Goal: Information Seeking & Learning: Learn about a topic

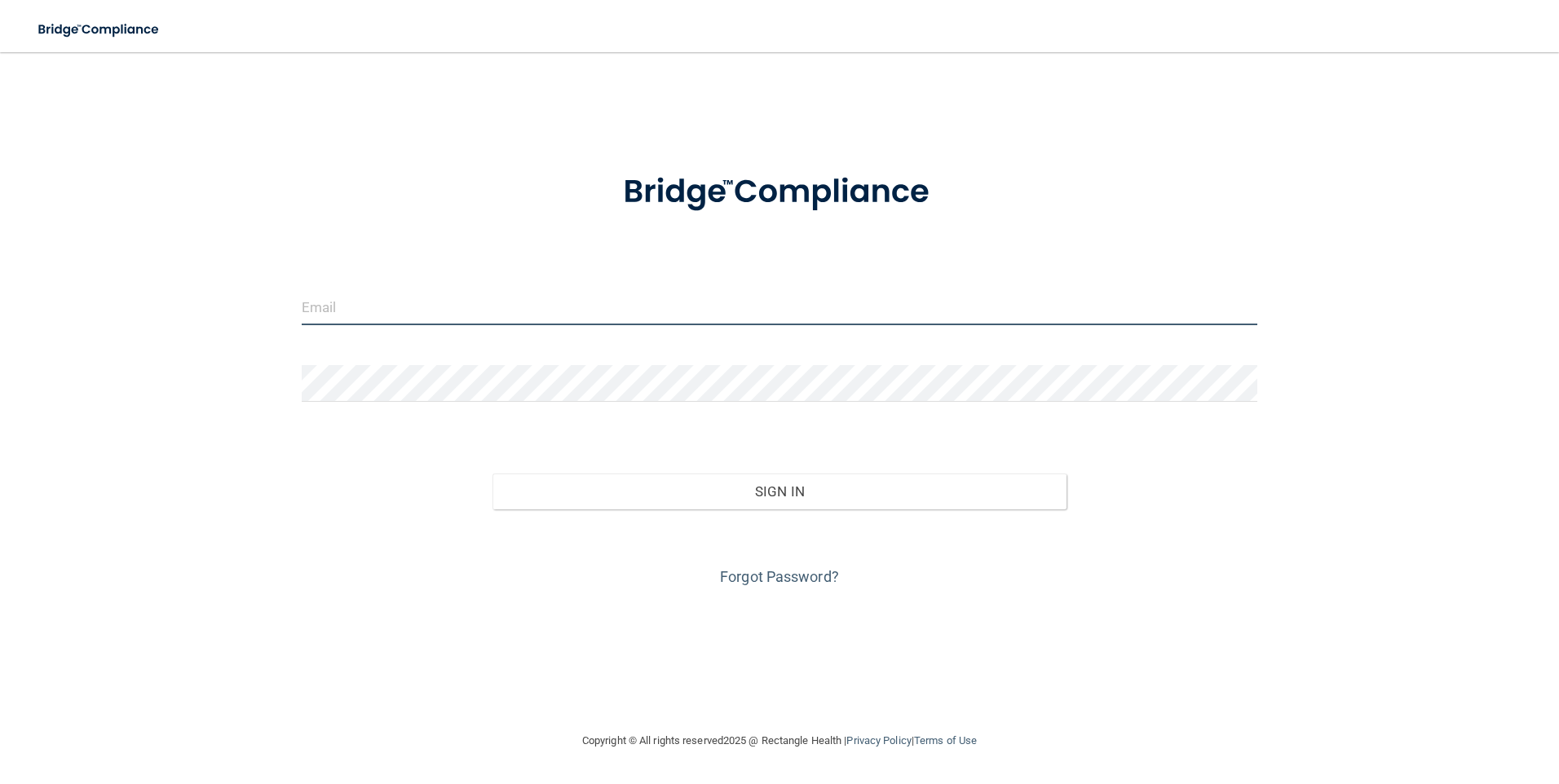
click at [388, 307] on input "email" at bounding box center [780, 307] width 957 height 37
type input "[EMAIL_ADDRESS][DOMAIN_NAME]"
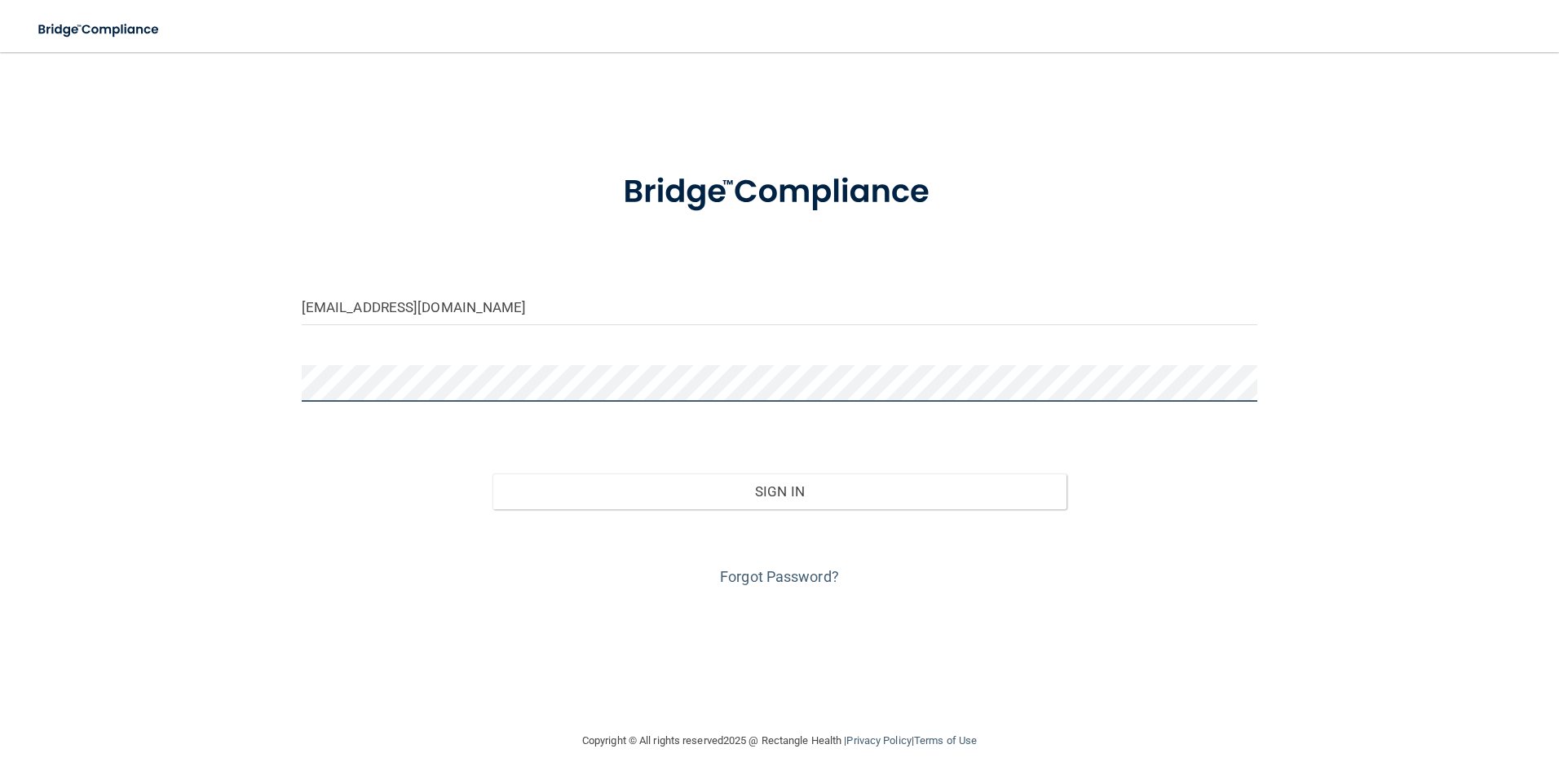
click at [492, 473] on button "Sign In" at bounding box center [780, 491] width 574 height 36
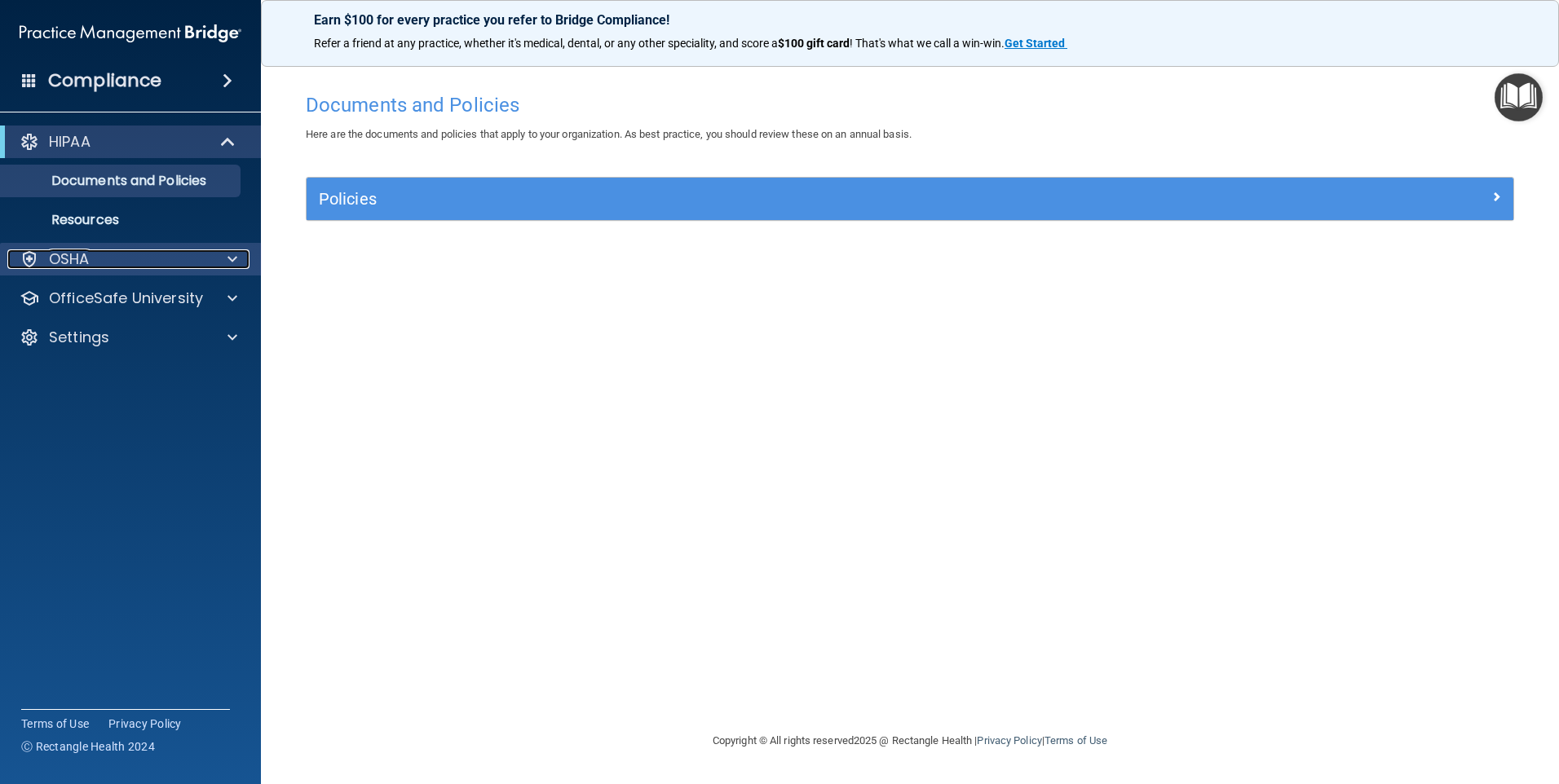
click at [157, 262] on div "OSHA" at bounding box center [108, 259] width 202 height 20
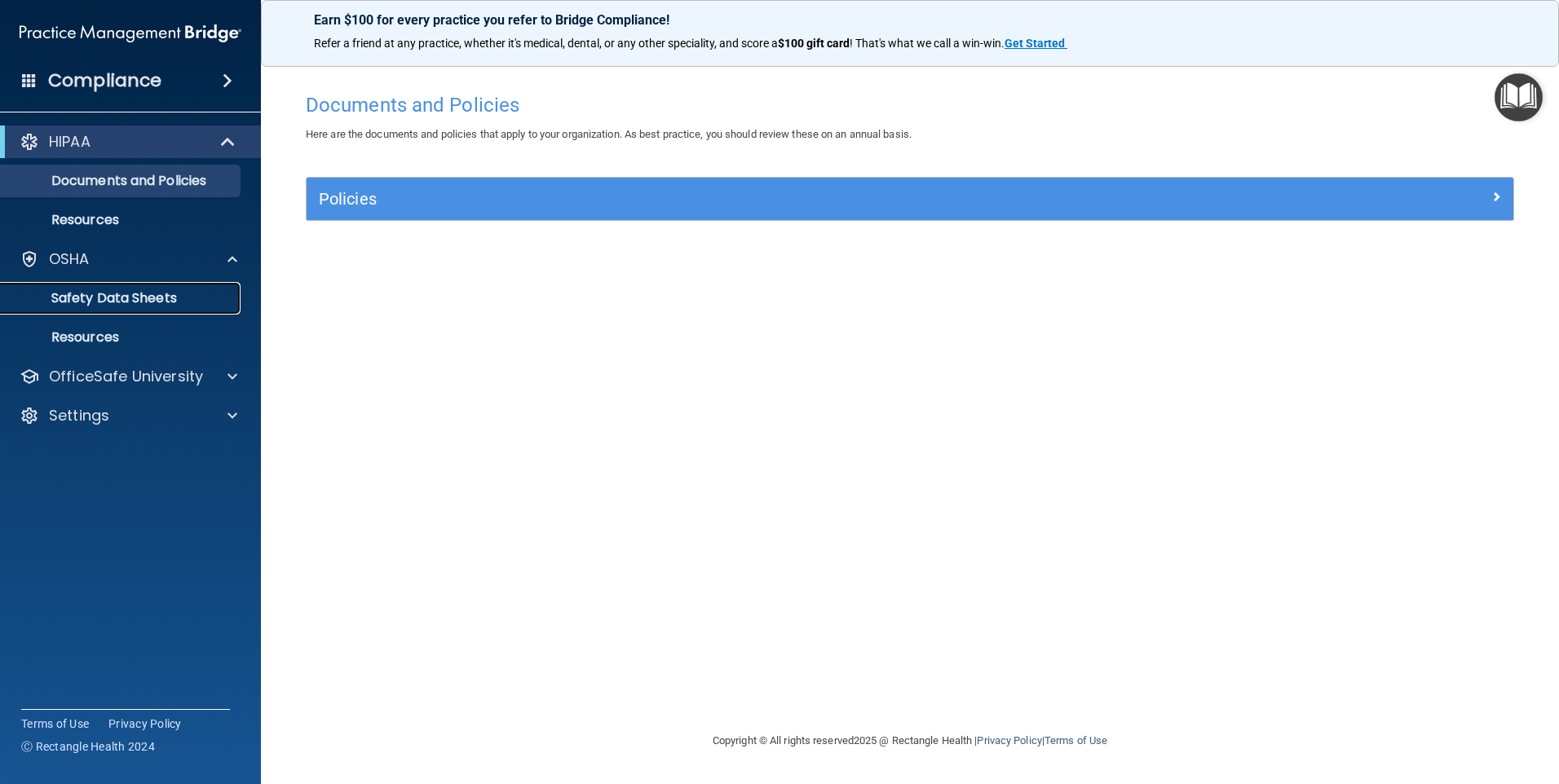
click at [109, 304] on p "Safety Data Sheets" at bounding box center [122, 298] width 222 height 16
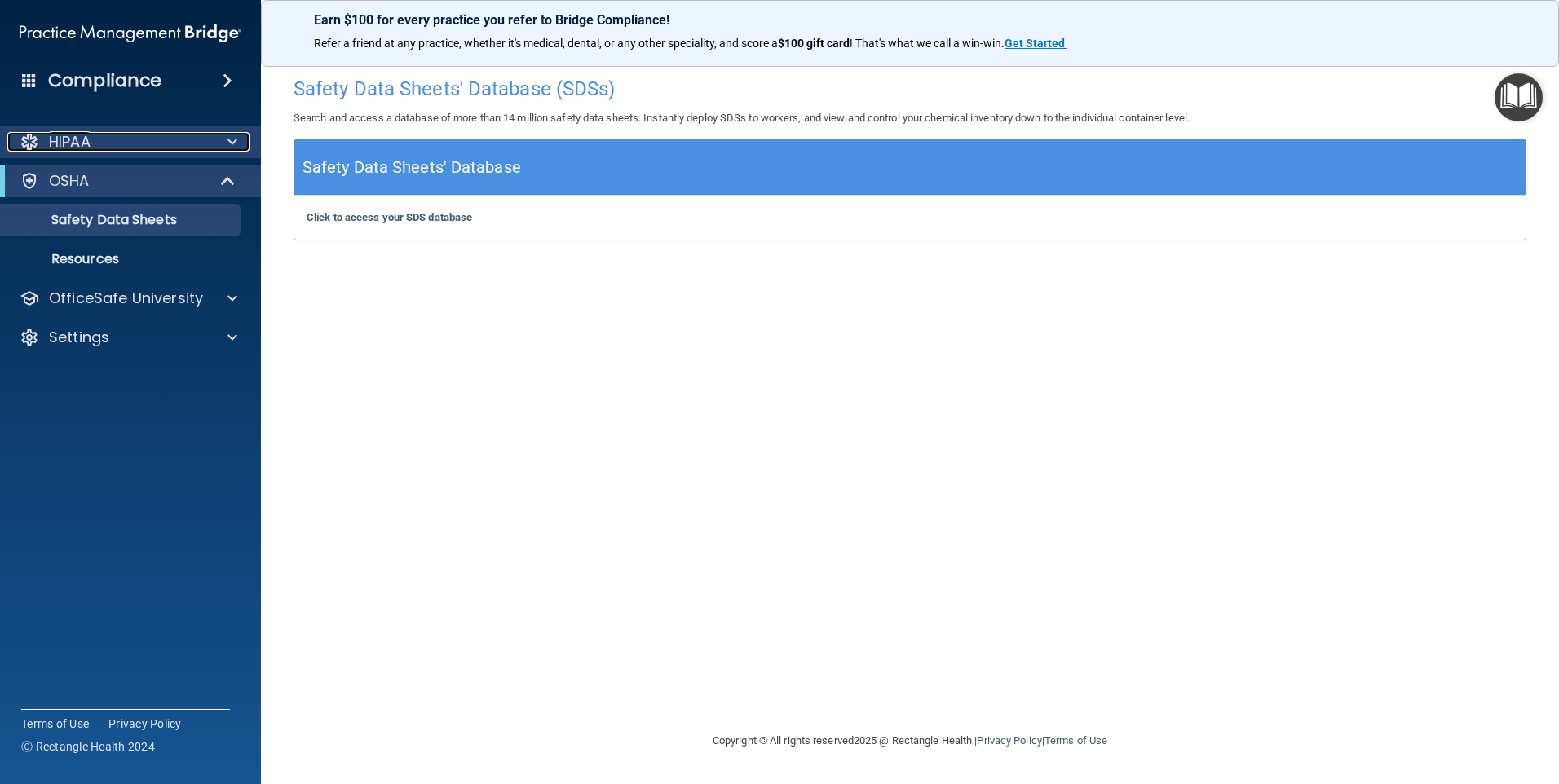
click at [144, 147] on div "HIPAA" at bounding box center [108, 142] width 202 height 20
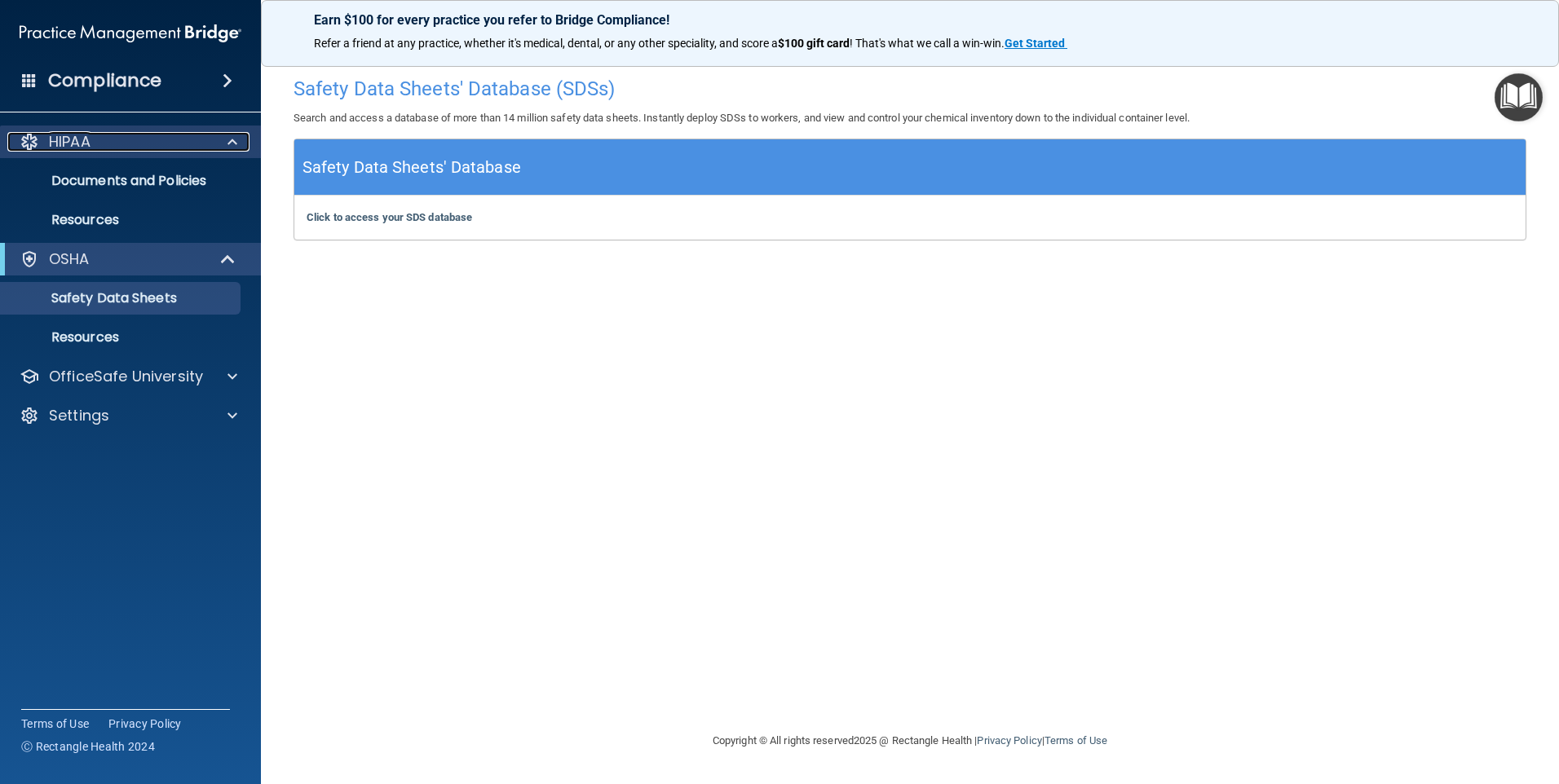
click at [145, 147] on div "HIPAA" at bounding box center [108, 142] width 202 height 20
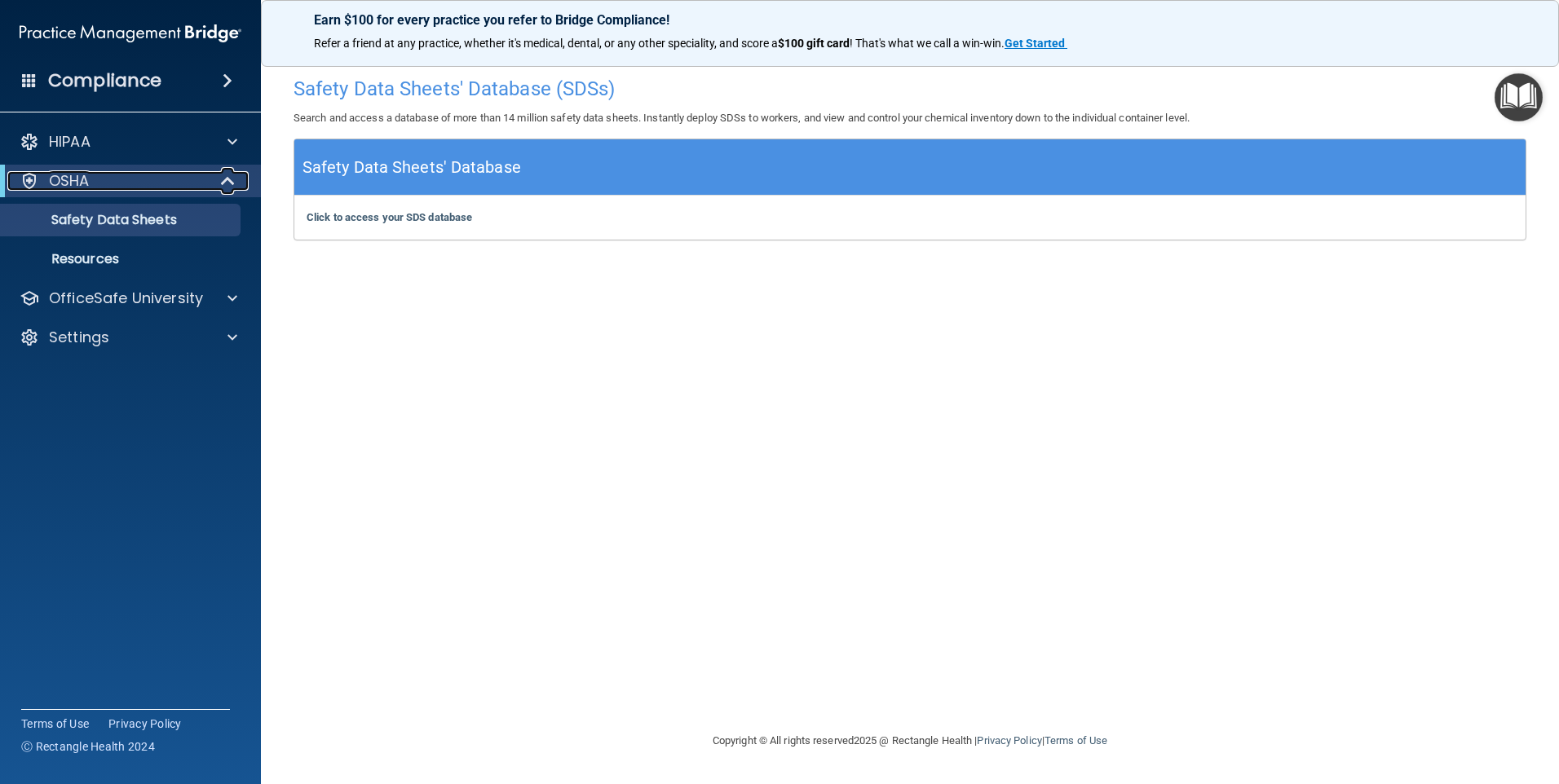
click at [127, 179] on div "OSHA" at bounding box center [108, 181] width 201 height 20
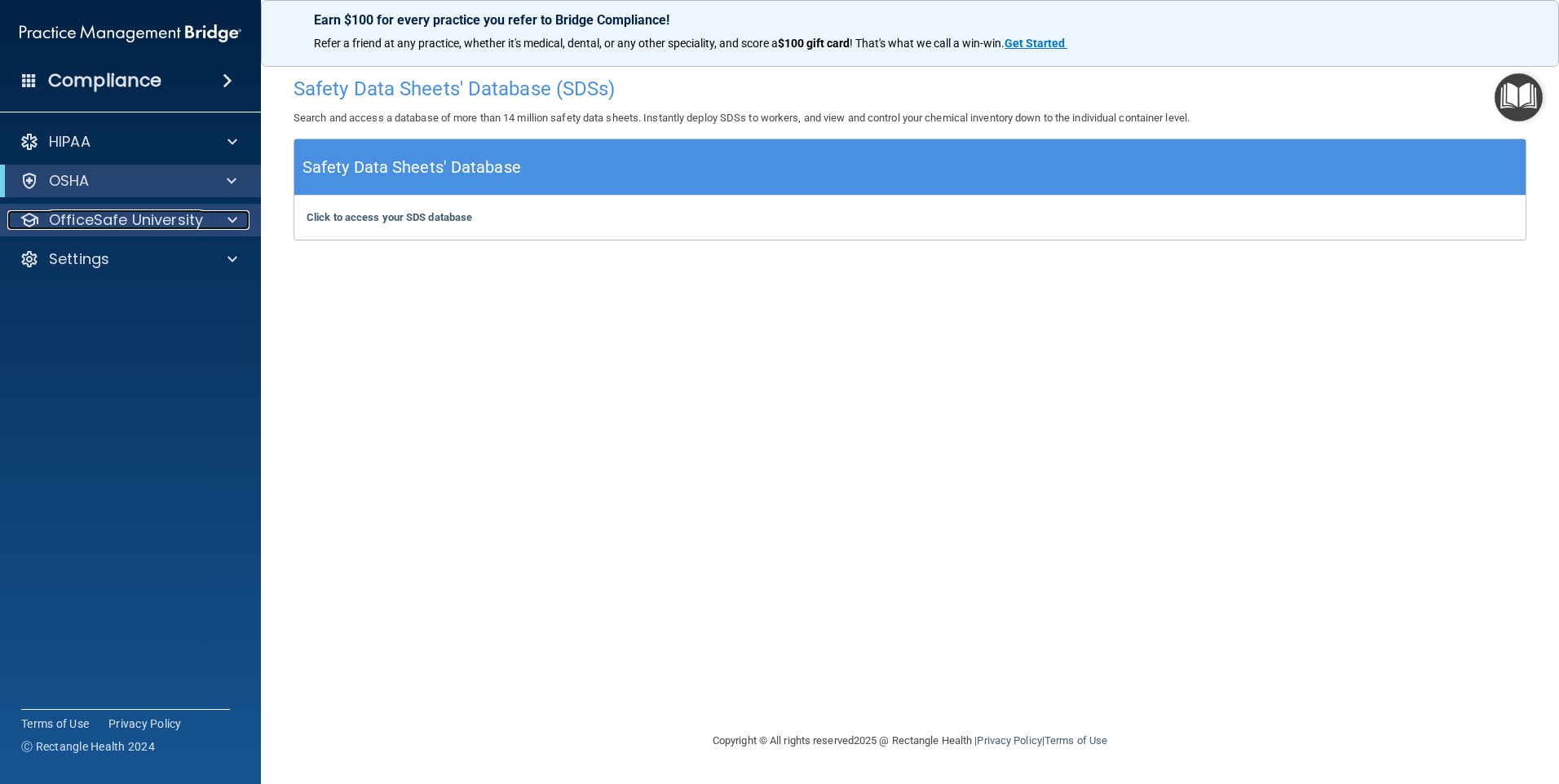
click at [125, 217] on p "OfficeSafe University" at bounding box center [126, 220] width 155 height 20
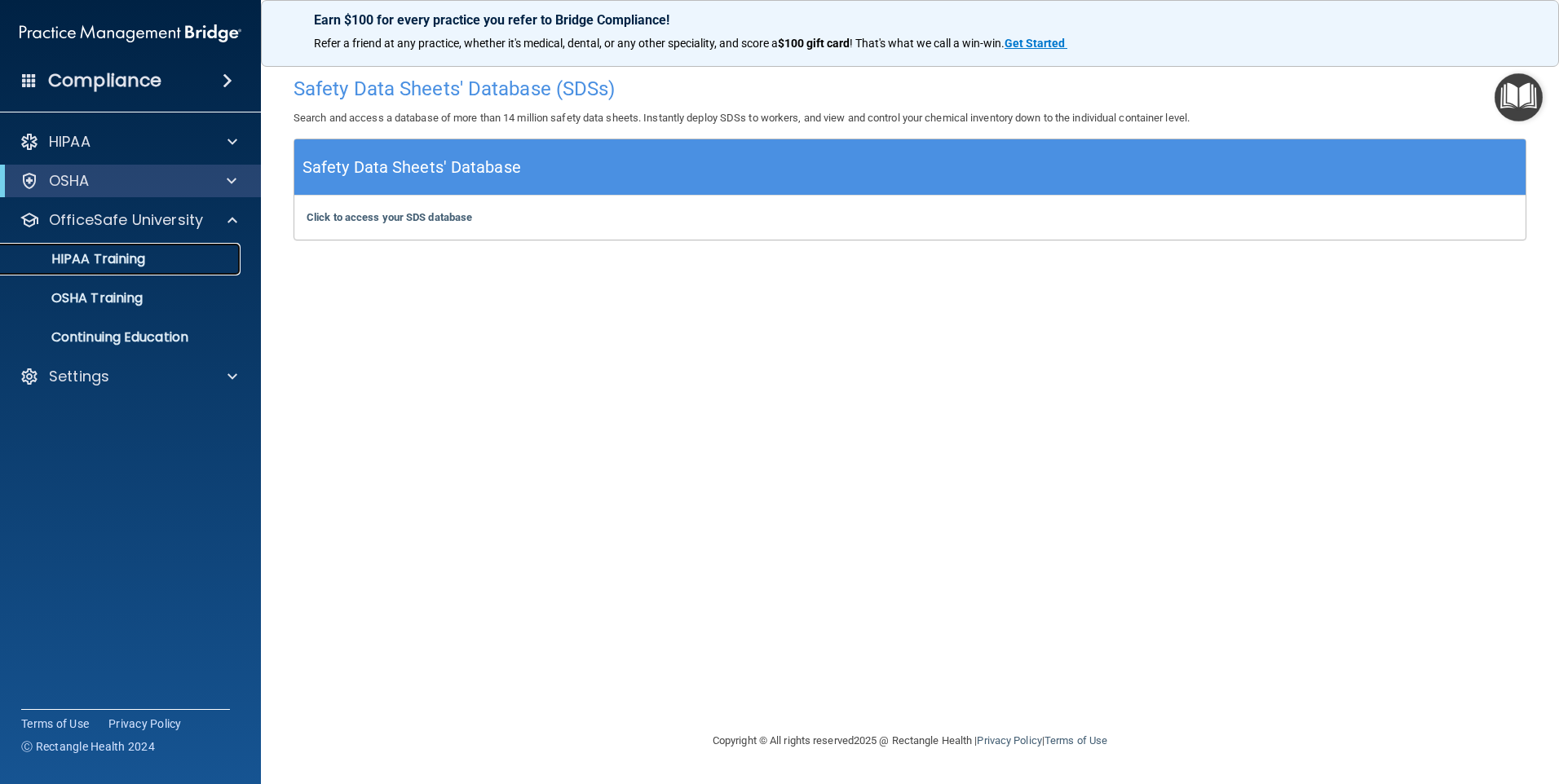
click at [132, 267] on p "HIPAA Training" at bounding box center [78, 259] width 135 height 16
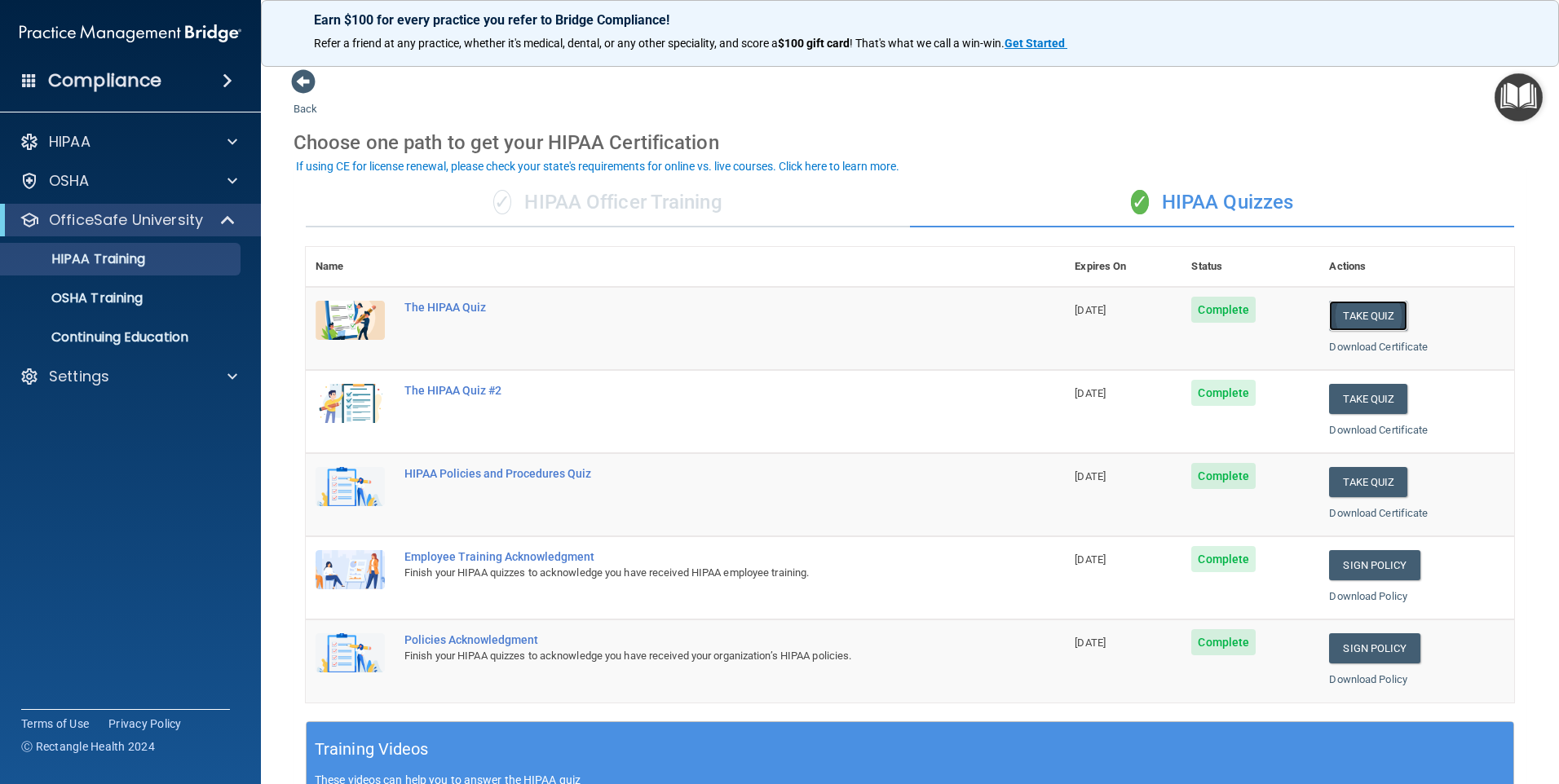
click at [1381, 312] on button "Take Quiz" at bounding box center [1369, 316] width 79 height 30
click at [1358, 313] on button "Take Quiz" at bounding box center [1369, 316] width 79 height 30
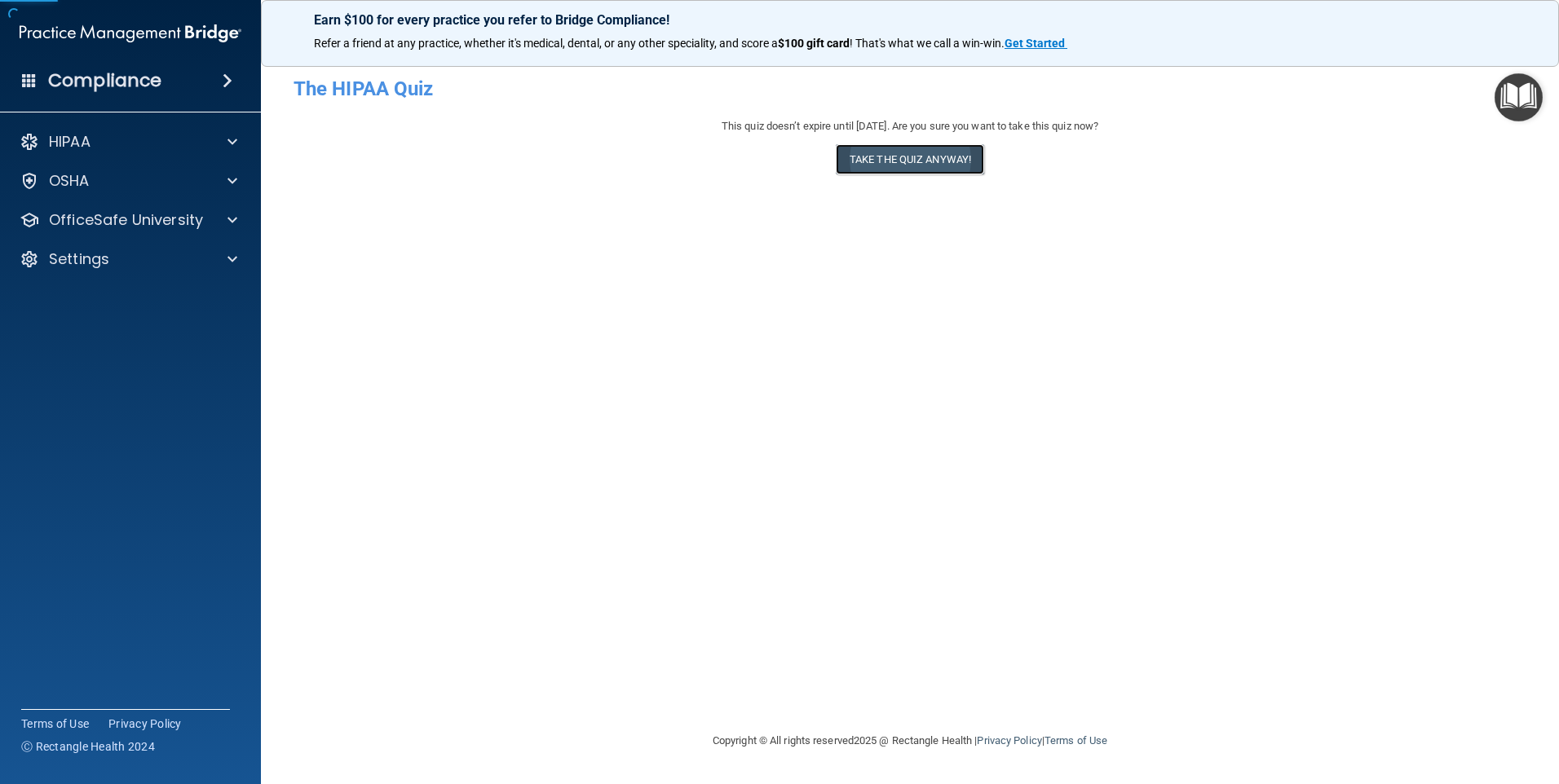
click at [985, 169] on button "Take the quiz anyway!" at bounding box center [910, 159] width 149 height 30
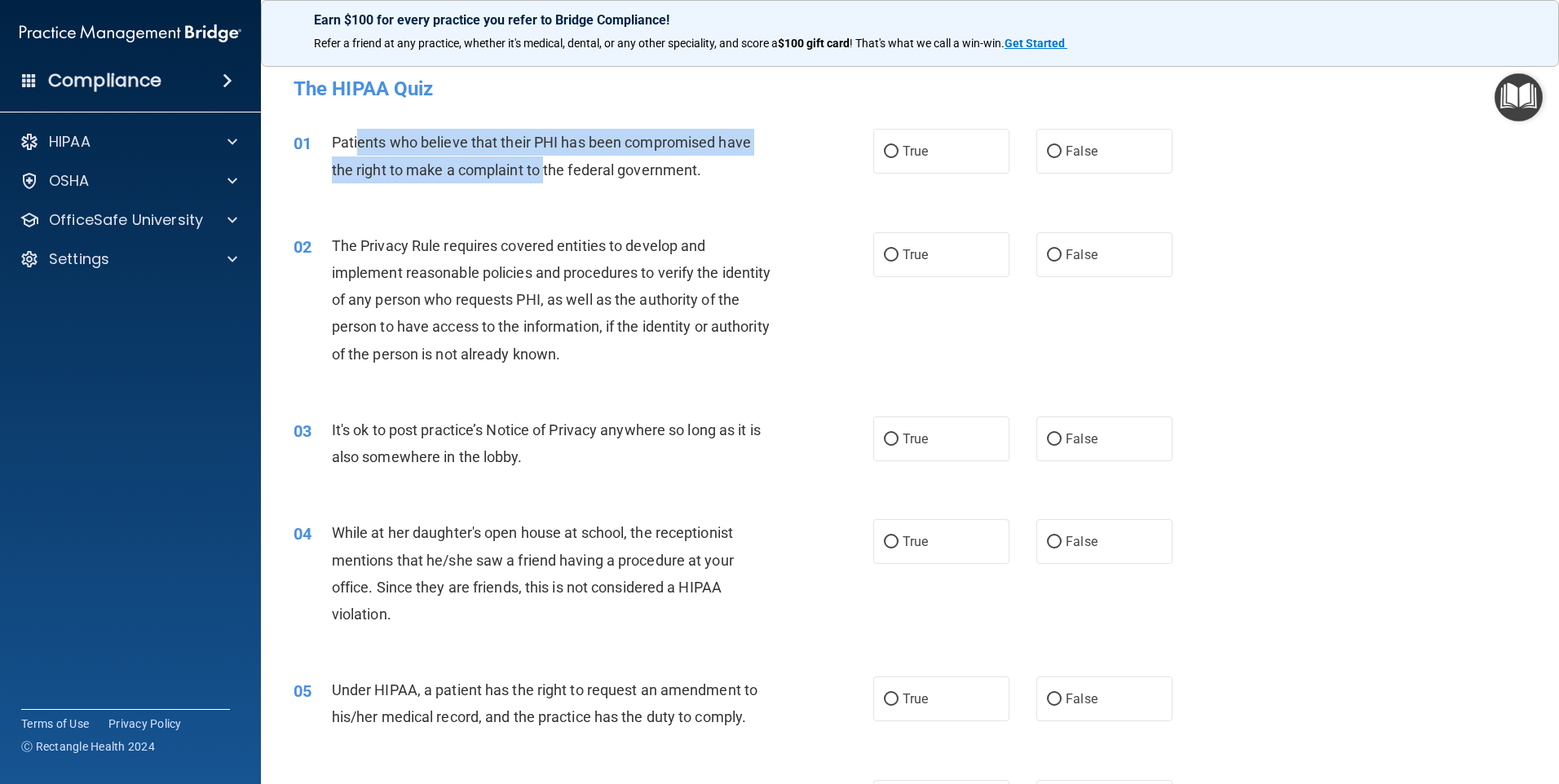
drag, startPoint x: 361, startPoint y: 147, endPoint x: 543, endPoint y: 171, distance: 183.6
click at [543, 171] on span "Patients who believe that their PHI has been compromised have the right to make…" at bounding box center [541, 155] width 420 height 44
click at [382, 137] on span "Patients who believe that their PHI has been compromised have the right to make…" at bounding box center [541, 155] width 420 height 44
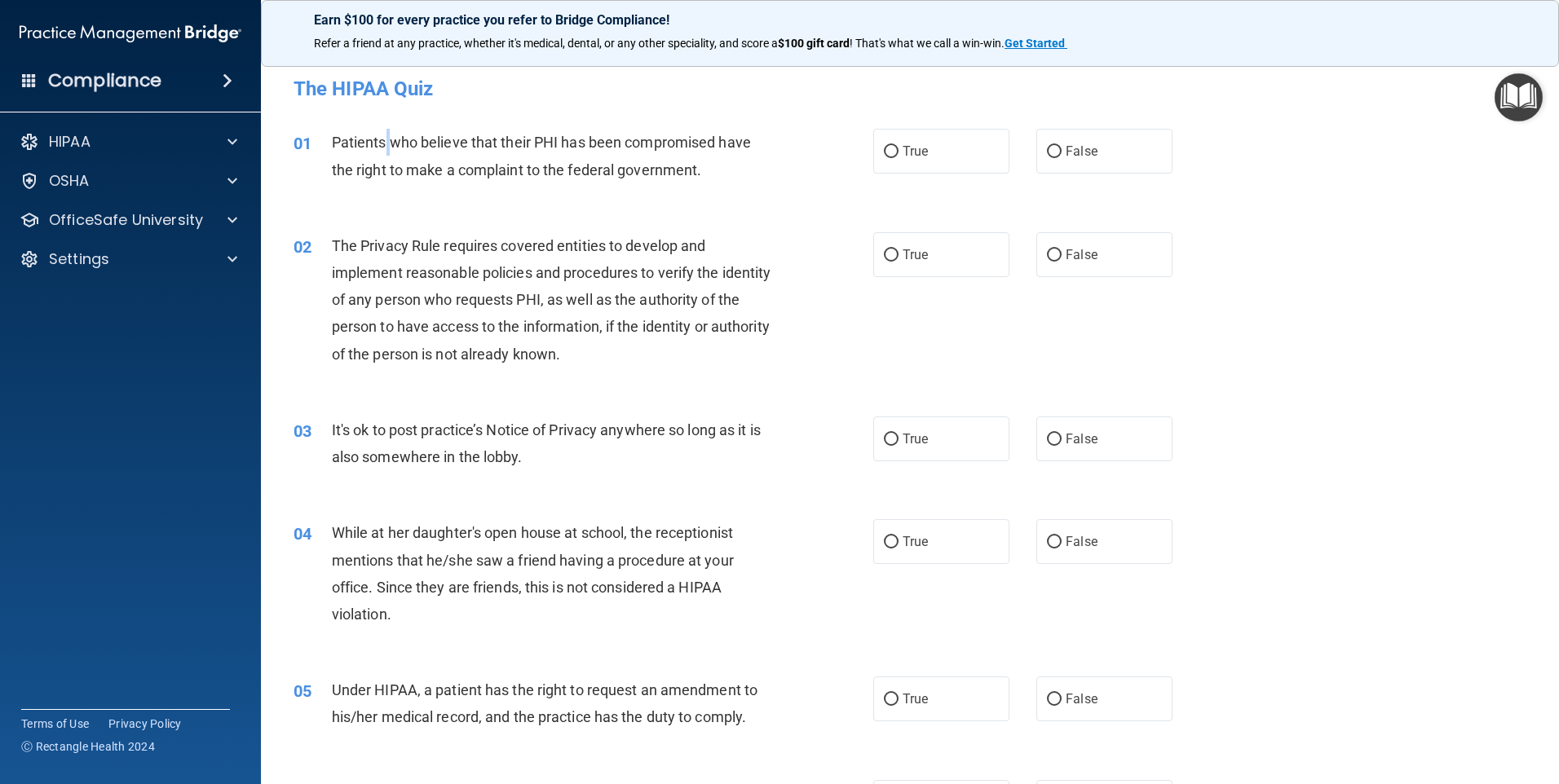
click at [383, 137] on span "Patients who believe that their PHI has been compromised have the right to make…" at bounding box center [541, 155] width 420 height 44
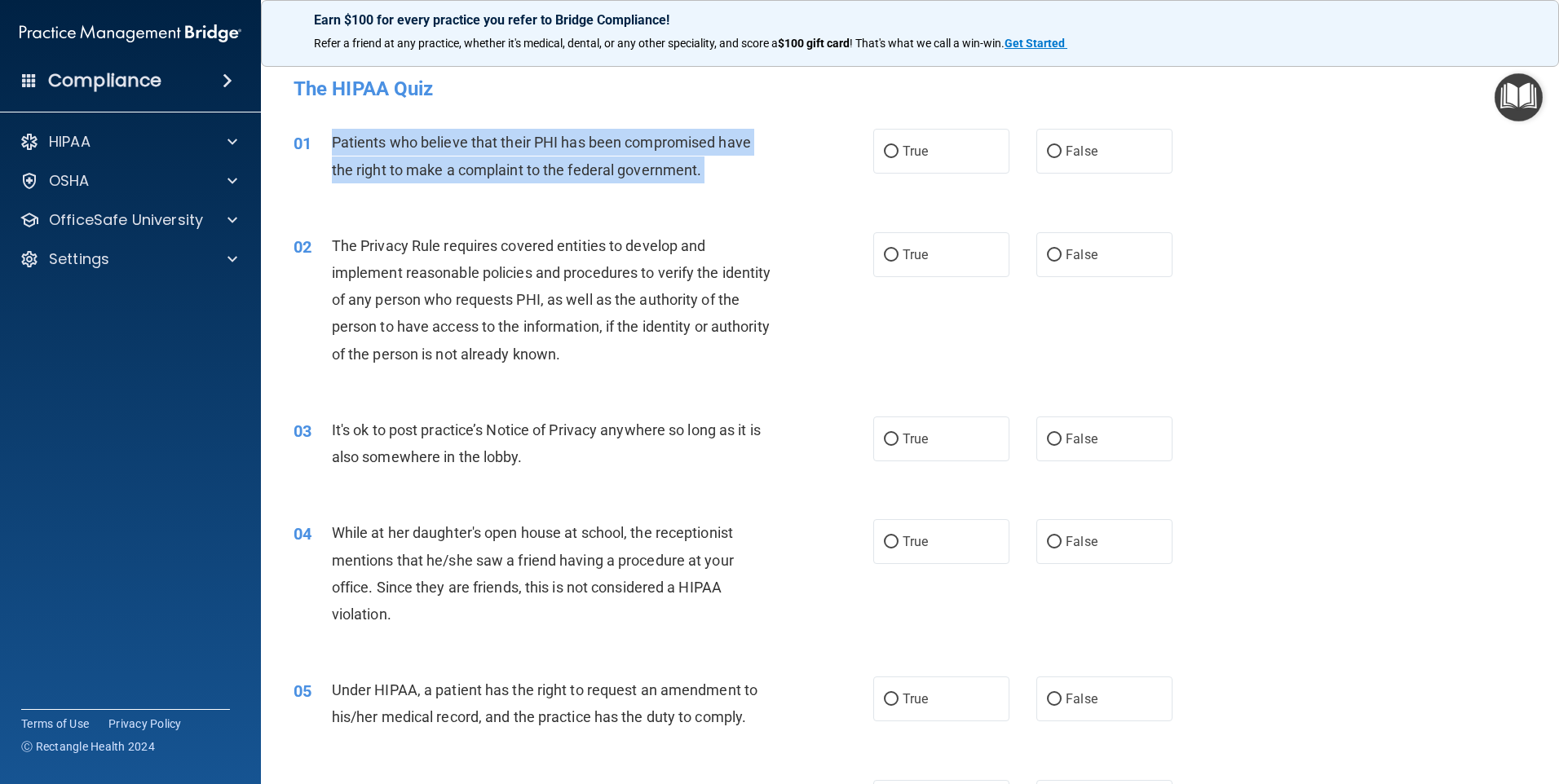
click at [383, 137] on span "Patients who believe that their PHI has been compromised have the right to make…" at bounding box center [541, 155] width 420 height 44
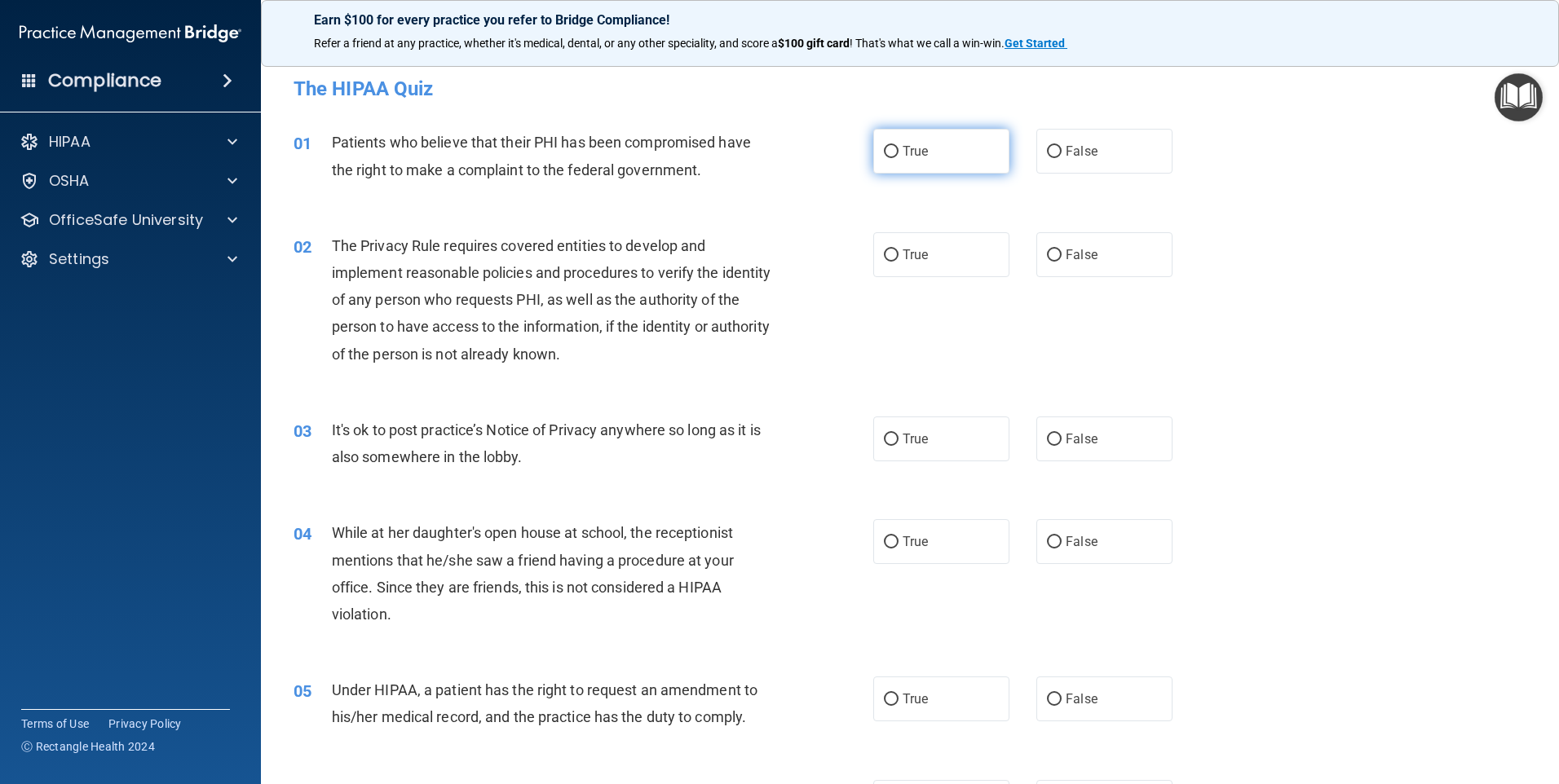
click at [887, 159] on label "True" at bounding box center [941, 150] width 137 height 45
click at [887, 158] on input "True" at bounding box center [891, 151] width 15 height 12
radio input "true"
